Goal: Transaction & Acquisition: Purchase product/service

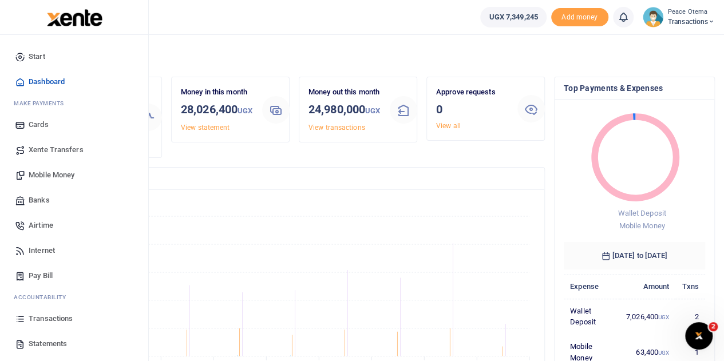
click at [48, 149] on span "Xente Transfers" at bounding box center [56, 149] width 55 height 11
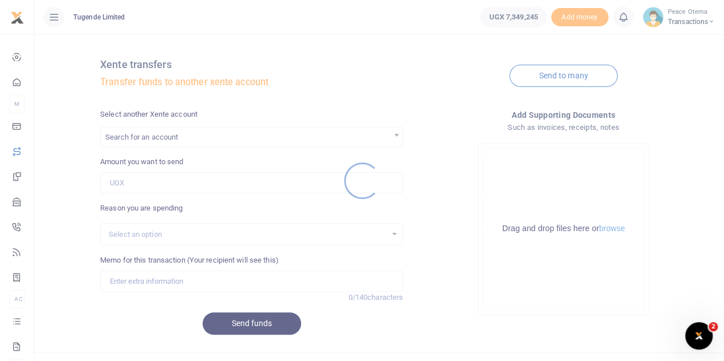
click at [145, 144] on div at bounding box center [362, 180] width 724 height 361
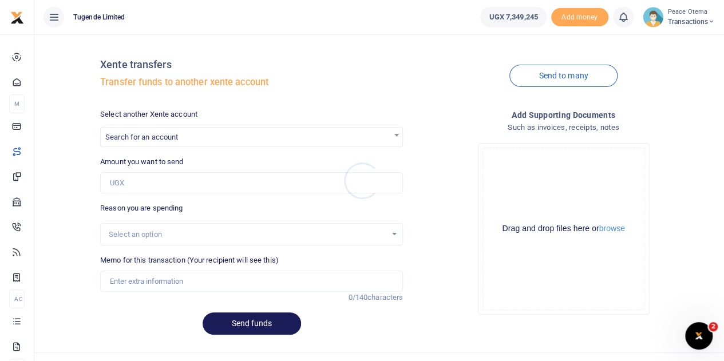
click at [145, 144] on div at bounding box center [362, 180] width 724 height 361
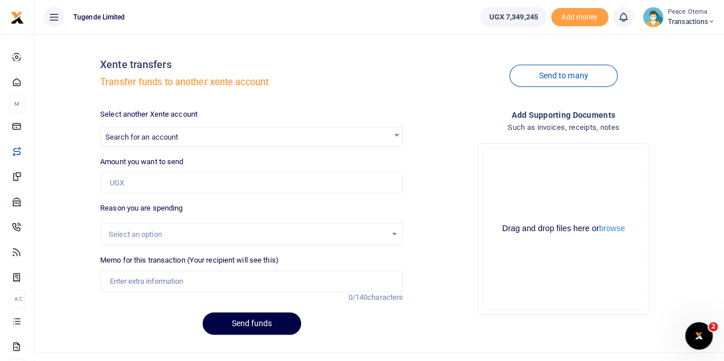
click at [145, 144] on span "Search for an account" at bounding box center [252, 137] width 302 height 18
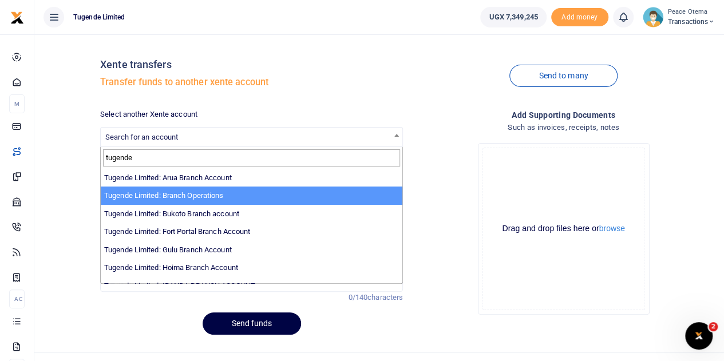
type input "tugende"
select select "4024"
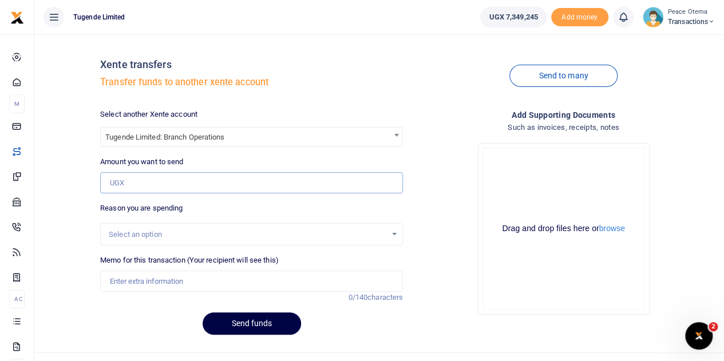
click at [144, 180] on input "Amount you want to send" at bounding box center [251, 183] width 303 height 22
type input "3,000,000"
click at [126, 278] on input "Memo for this transaction (Your recipient will see this)" at bounding box center [251, 282] width 303 height 22
type input "Transfer to Branch Operations Account"
click at [243, 325] on button "Send funds" at bounding box center [252, 324] width 98 height 22
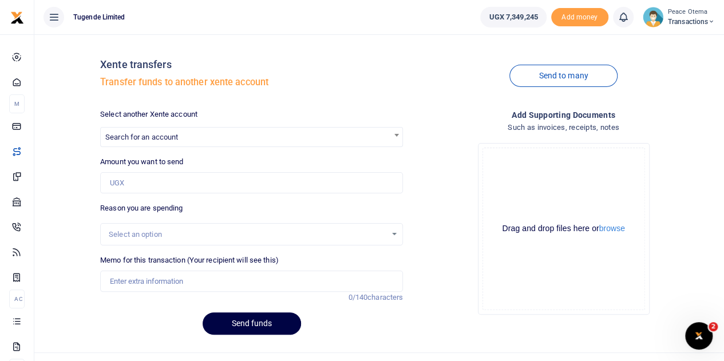
click at [708, 18] on icon at bounding box center [711, 22] width 7 height 8
click at [678, 41] on link "Switch accounts" at bounding box center [671, 42] width 90 height 16
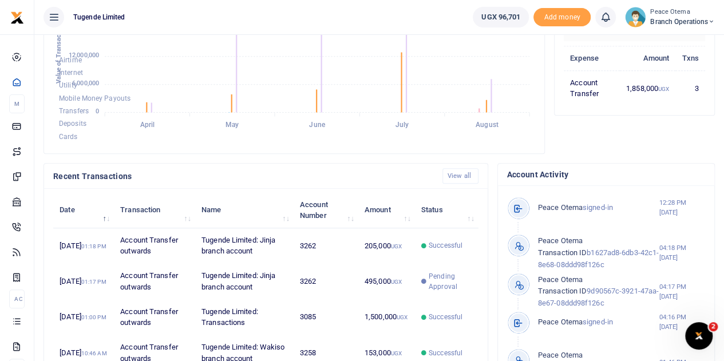
scroll to position [236, 0]
